Goal: Transaction & Acquisition: Obtain resource

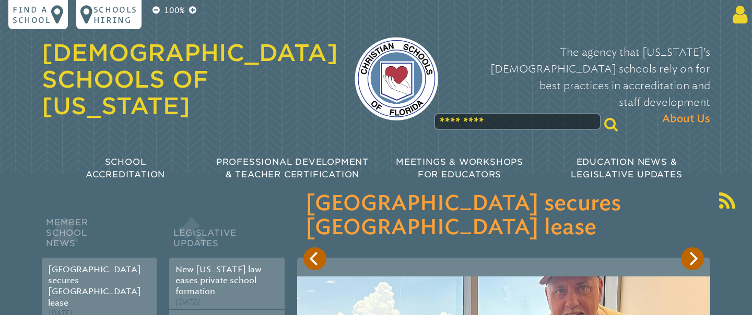
click at [737, 19] on icon at bounding box center [737, 14] width 19 height 21
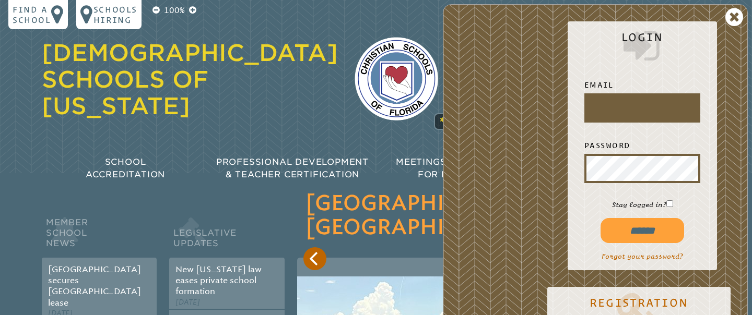
click at [653, 105] on input "text" at bounding box center [642, 108] width 112 height 25
click at [605, 106] on input "text" at bounding box center [642, 108] width 112 height 25
drag, startPoint x: 640, startPoint y: 228, endPoint x: 626, endPoint y: 215, distance: 19.2
click at [639, 228] on input "******" at bounding box center [642, 230] width 84 height 25
click at [734, 19] on icon at bounding box center [734, 17] width 18 height 21
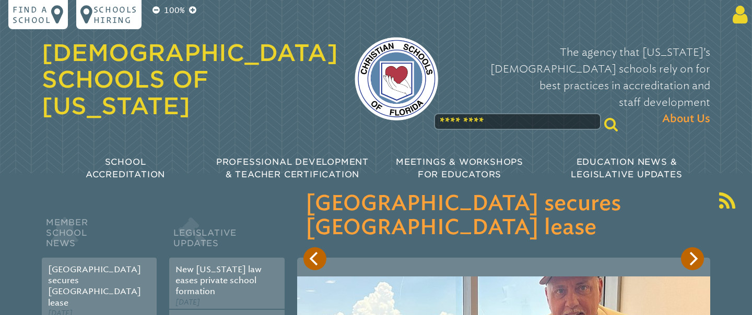
click at [741, 13] on icon at bounding box center [737, 14] width 19 height 21
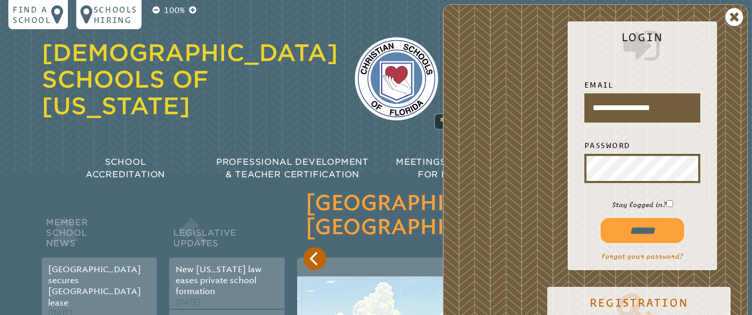
click at [686, 111] on input "**********" at bounding box center [642, 108] width 112 height 25
type input "*"
type input "**********"
click at [600, 218] on input "******" at bounding box center [642, 230] width 84 height 25
type input "**********"
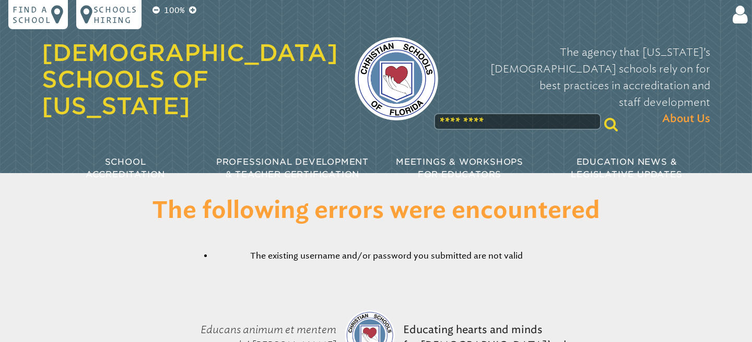
click at [673, 247] on div "The following errors were encountered The existing username and/or password you…" at bounding box center [376, 238] width 752 height 81
click at [741, 23] on icon at bounding box center [737, 14] width 19 height 21
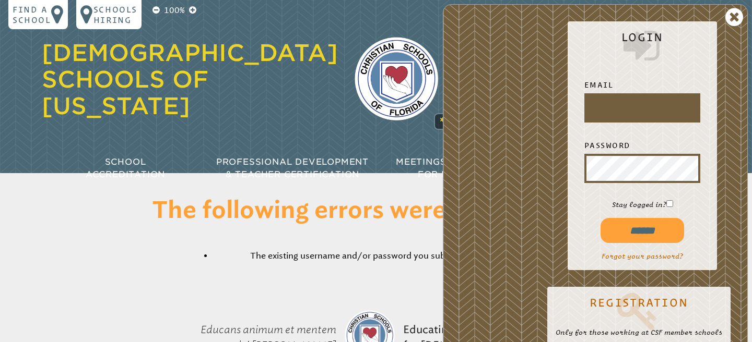
click at [686, 100] on input "text" at bounding box center [642, 108] width 112 height 25
type input "**********"
click at [670, 222] on input "******" at bounding box center [642, 230] width 84 height 25
type input "**********"
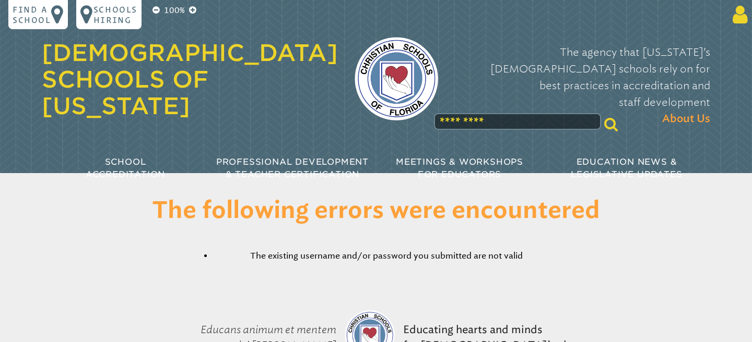
click at [743, 10] on icon at bounding box center [737, 14] width 19 height 21
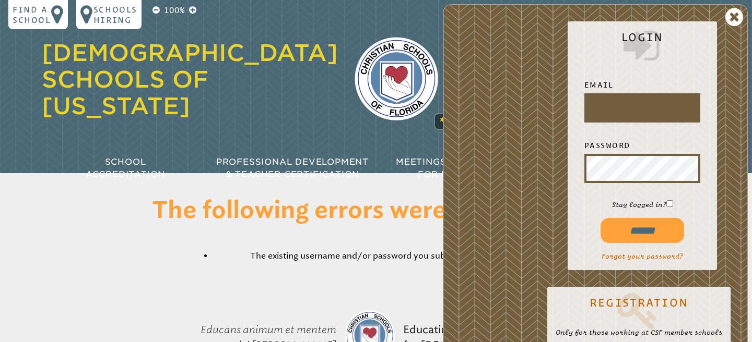
click at [685, 111] on input "text" at bounding box center [642, 108] width 112 height 25
type input "**********"
click at [650, 230] on input "******" at bounding box center [642, 230] width 84 height 25
type input "**********"
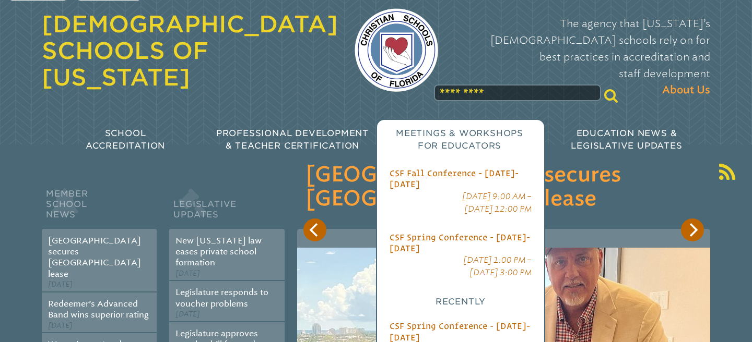
scroll to position [36, 0]
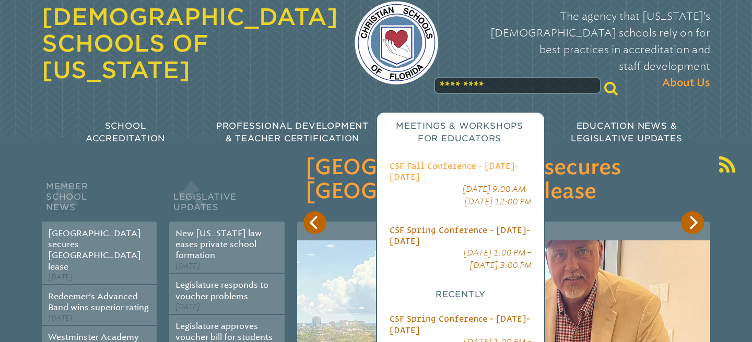
click at [439, 161] on span "CSF Fall Conference - [DATE]-[DATE]" at bounding box center [453, 171] width 129 height 20
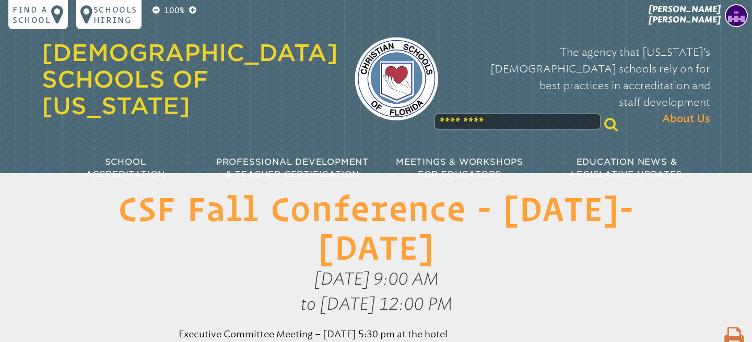
scroll to position [1, 0]
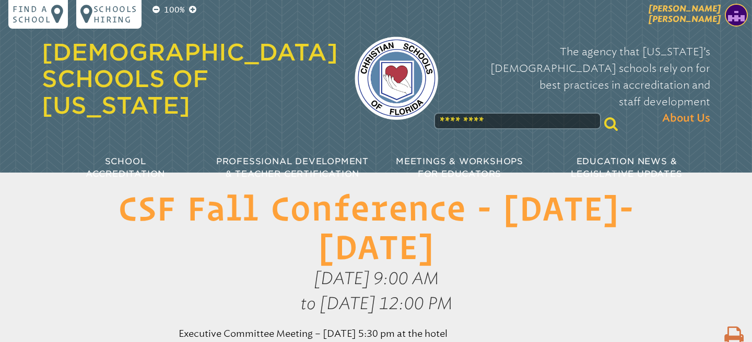
click at [734, 20] on img at bounding box center [736, 15] width 23 height 23
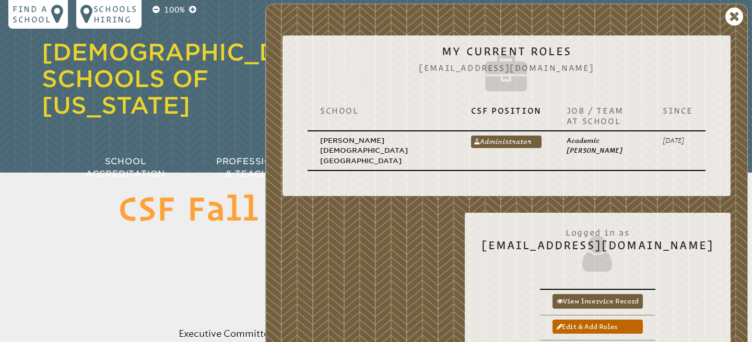
scroll to position [0, 0]
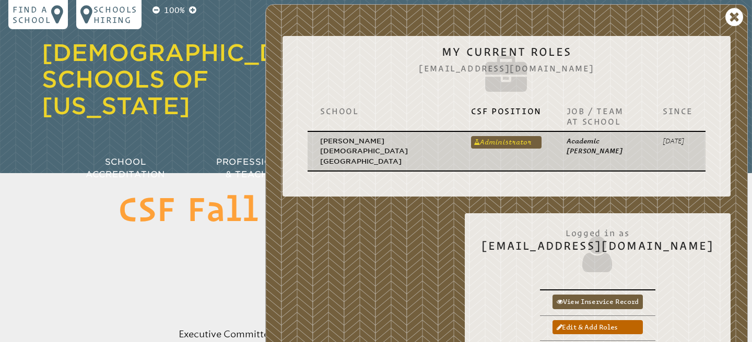
click at [471, 144] on link "Administrator" at bounding box center [506, 142] width 70 height 13
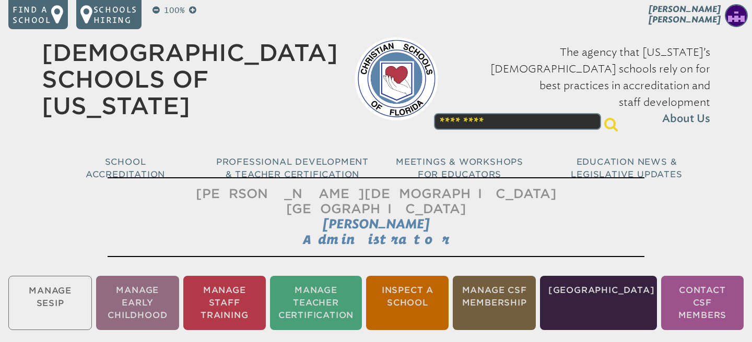
click at [281, 209] on h1 "[PERSON_NAME][DEMOGRAPHIC_DATA][GEOGRAPHIC_DATA] [PERSON_NAME] Administrator" at bounding box center [376, 217] width 537 height 80
click at [426, 276] on li "Inspect a School" at bounding box center [407, 303] width 82 height 54
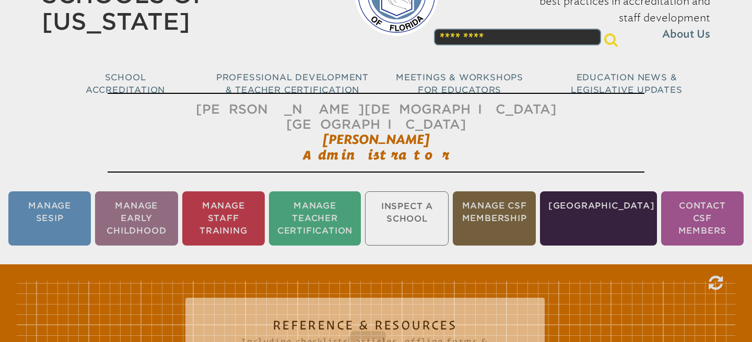
scroll to position [173, 0]
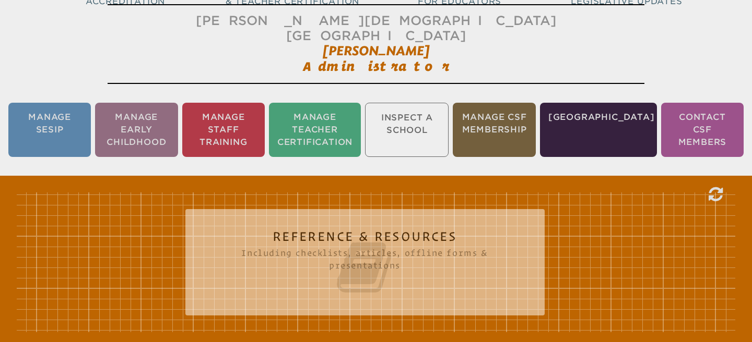
click at [426, 274] on icon at bounding box center [364, 268] width 317 height 58
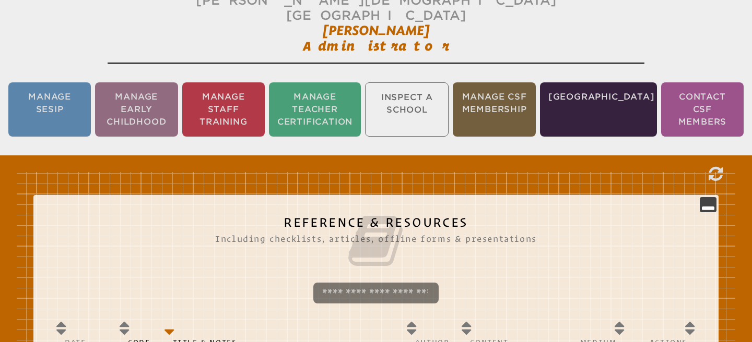
scroll to position [189, 0]
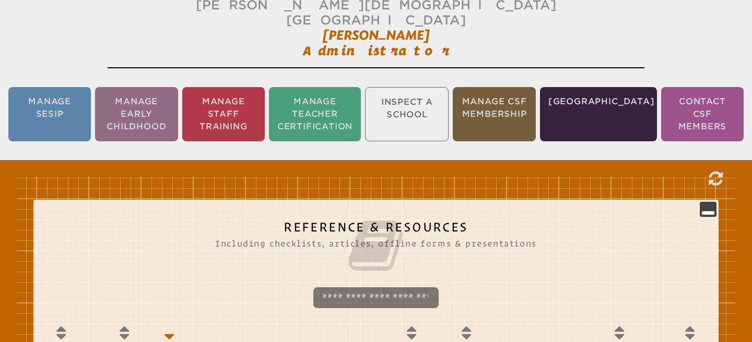
click at [535, 100] on li "Manage CSF Membership" at bounding box center [494, 114] width 82 height 54
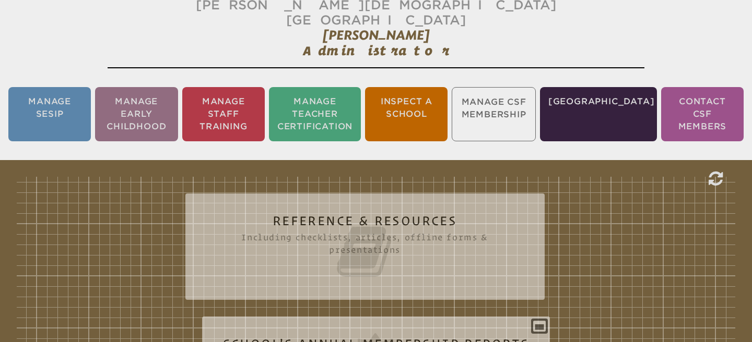
scroll to position [173, 0]
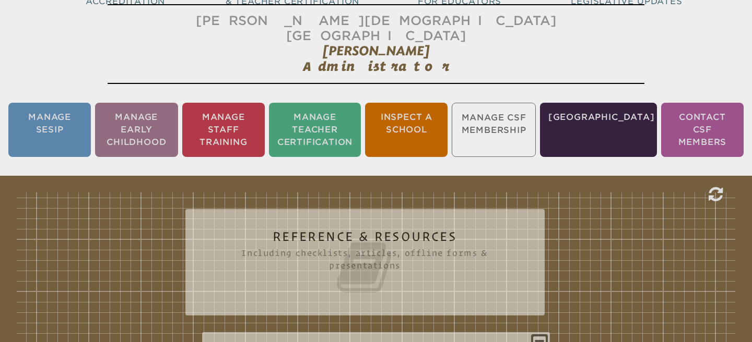
click at [516, 108] on ul "Manage SESIP Manage Early Childhood Manage Staff Training Manage Teacher Certif…" at bounding box center [376, 130] width 752 height 58
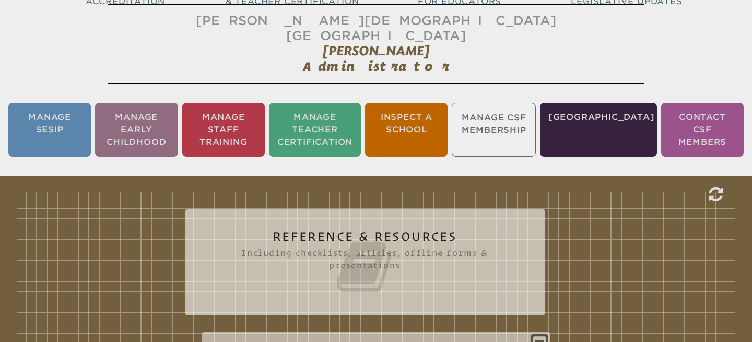
click at [461, 239] on icon at bounding box center [364, 268] width 317 height 58
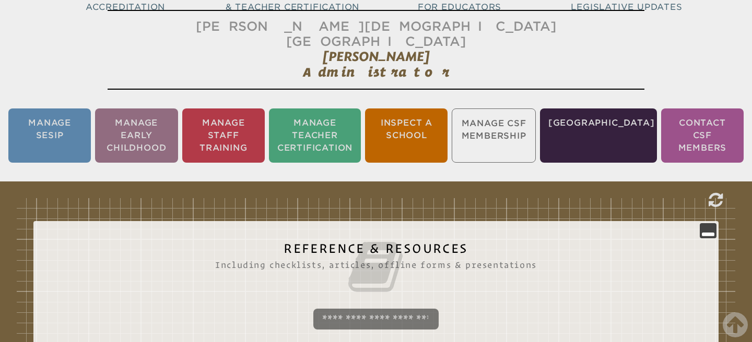
scroll to position [0, 0]
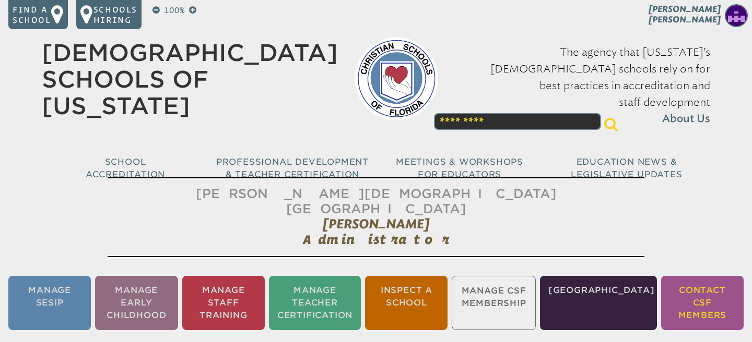
click at [690, 287] on li "Contact CSF Members" at bounding box center [702, 303] width 82 height 54
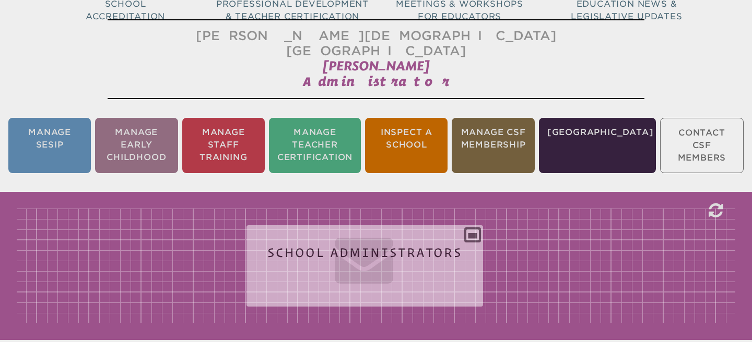
scroll to position [173, 0]
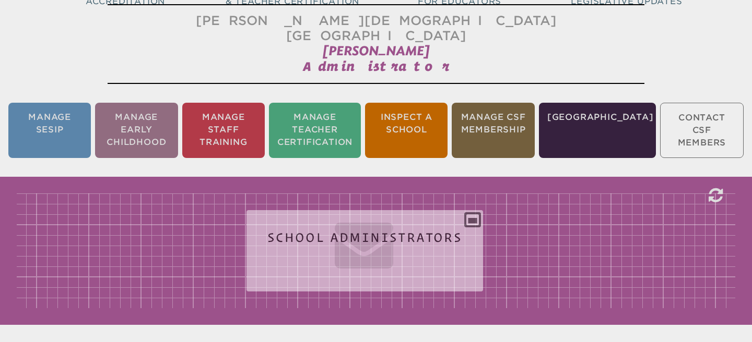
click at [689, 289] on div "School Administrators Copy to clipboard School Name Office Since Email Phone #" at bounding box center [376, 251] width 718 height 115
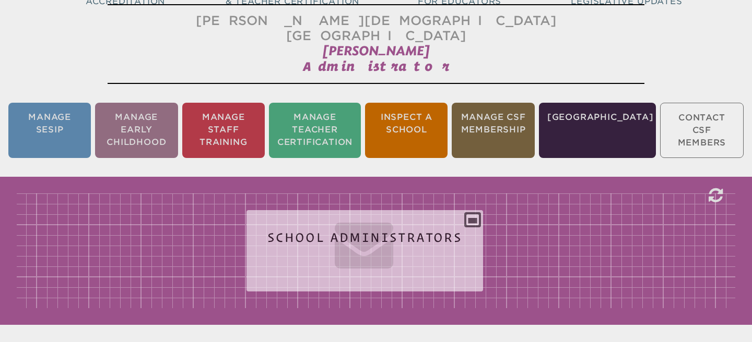
click at [464, 251] on div "School Administrators Copy to clipboard School Name Office Since Email Phone #" at bounding box center [364, 247] width 236 height 56
click at [462, 251] on icon at bounding box center [364, 244] width 195 height 58
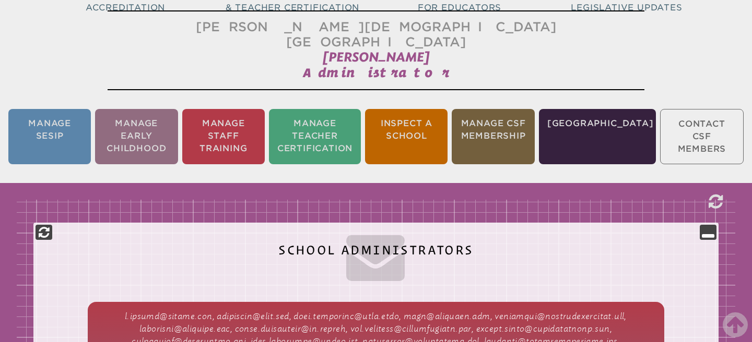
scroll to position [0, 0]
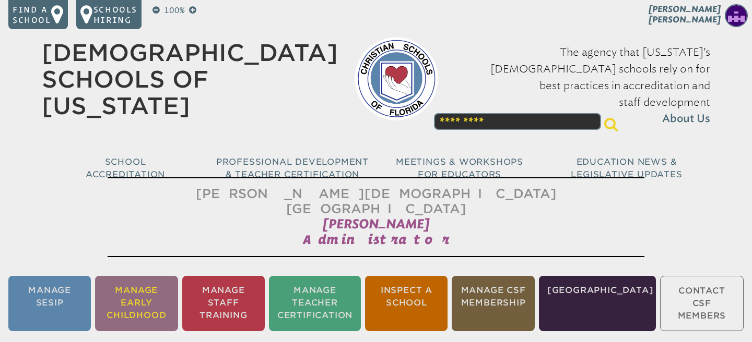
click at [165, 299] on li "Manage Early Childhood" at bounding box center [136, 303] width 82 height 55
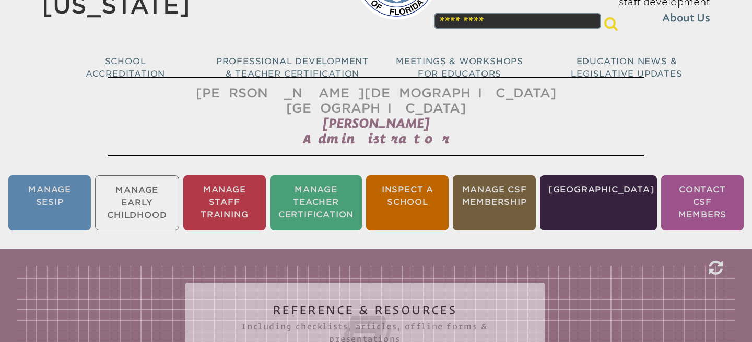
scroll to position [173, 0]
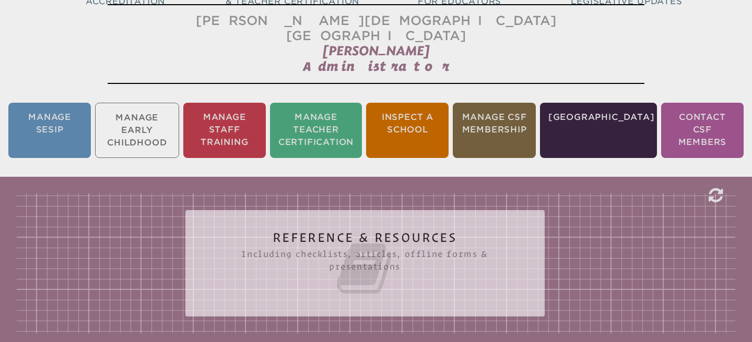
click at [275, 275] on icon at bounding box center [364, 269] width 317 height 58
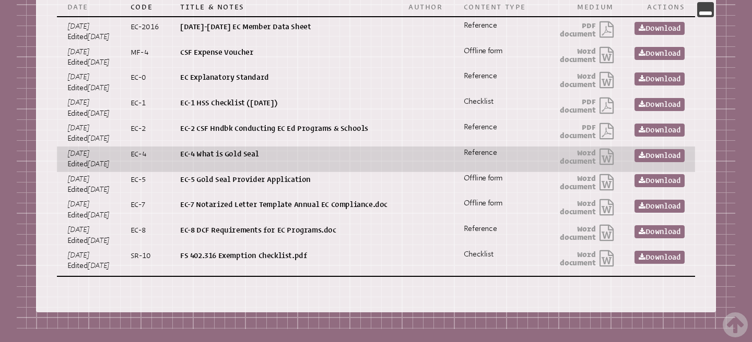
scroll to position [530, 0]
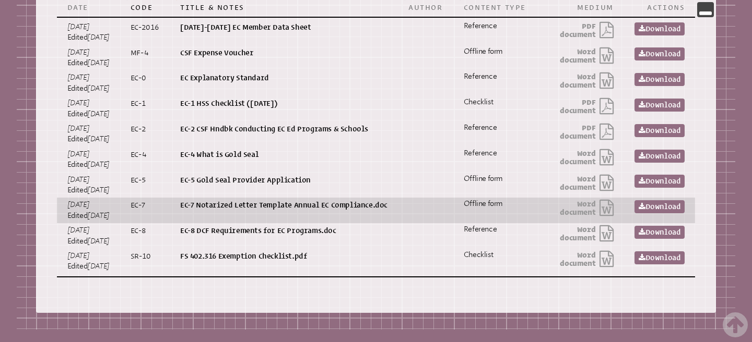
click at [279, 210] on p "EC-7 Notarized Letter Template Annual EC Compliance.doc" at bounding box center [283, 205] width 207 height 10
click at [643, 214] on link "Download" at bounding box center [659, 206] width 50 height 13
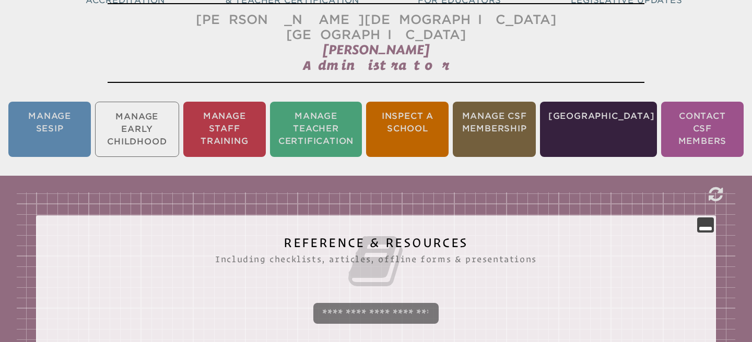
scroll to position [186, 0]
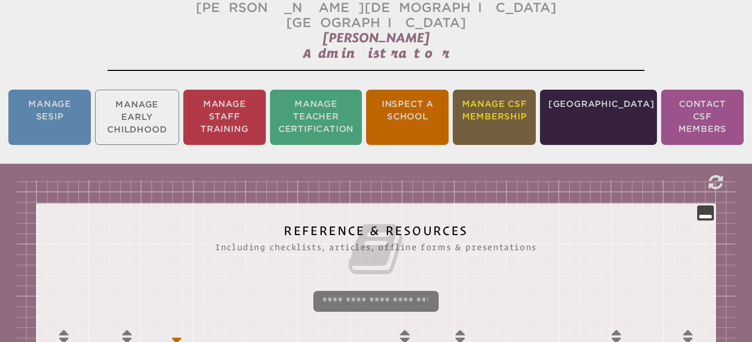
click at [493, 109] on li "Manage CSF Membership" at bounding box center [494, 117] width 82 height 55
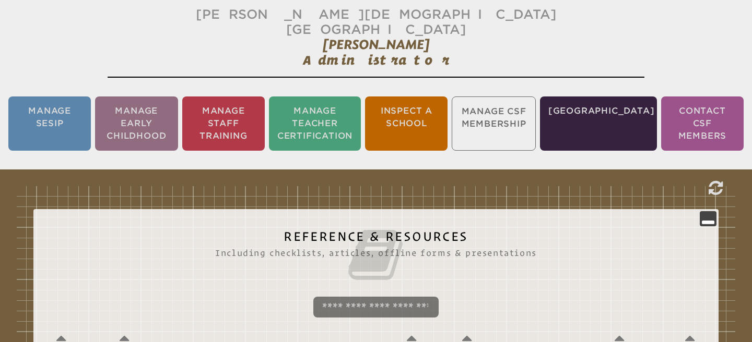
click at [493, 109] on ul "Manage SESIP Manage Early Childhood Manage Staff Training Manage Teacher Certif…" at bounding box center [376, 123] width 752 height 58
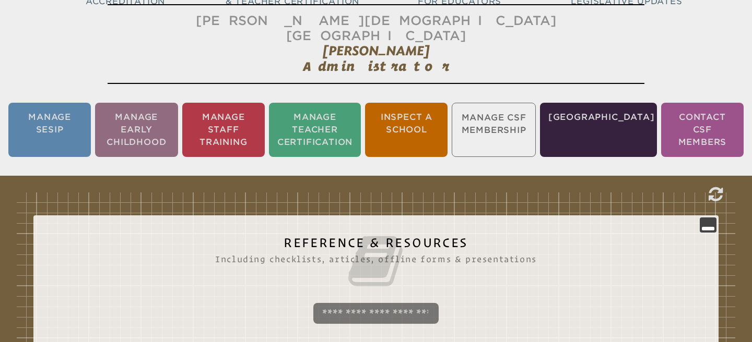
click at [499, 133] on ul "Manage SESIP Manage Early Childhood Manage Staff Training Manage Teacher Certif…" at bounding box center [376, 130] width 752 height 58
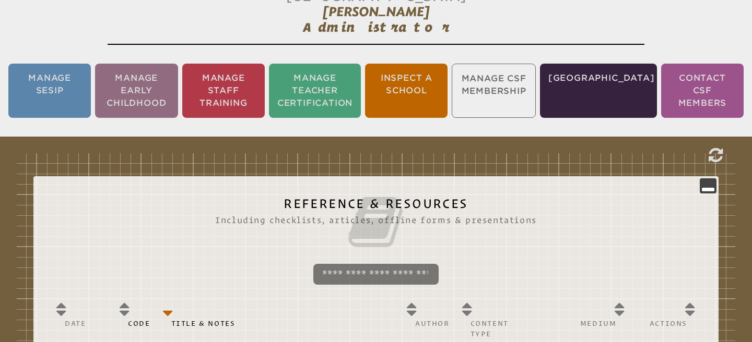
scroll to position [213, 0]
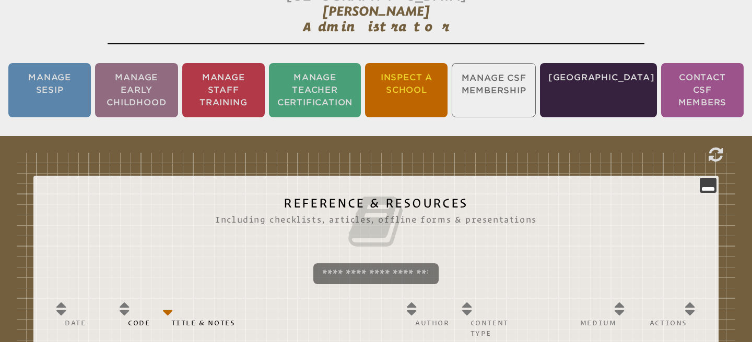
click at [434, 82] on li "Inspect a School" at bounding box center [406, 90] width 82 height 54
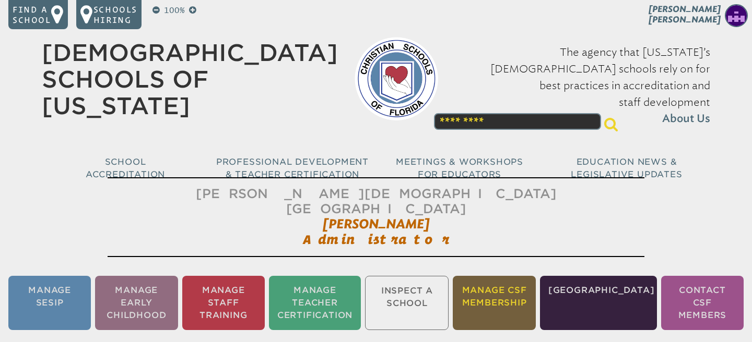
click at [497, 279] on li "Manage CSF Membership" at bounding box center [494, 303] width 82 height 54
